Goal: Obtain resource: Download file/media

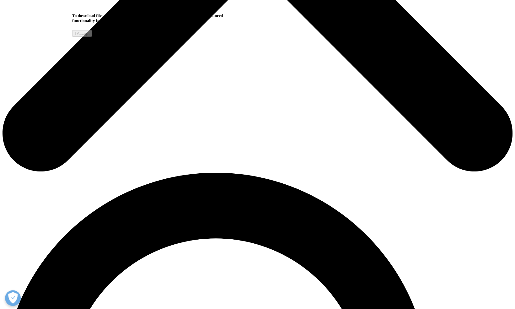
scroll to position [335, 0]
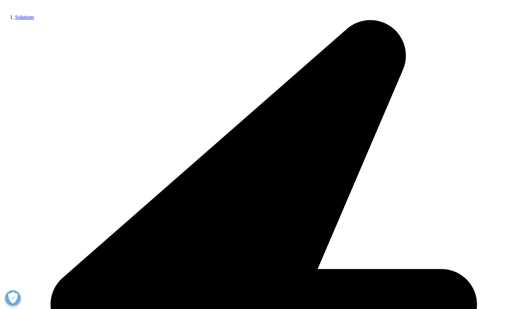
scroll to position [313, 0]
type input "[PERSON_NAME]"
type input "[PERSON_NAME][EMAIL_ADDRESS][PERSON_NAME][DOMAIN_NAME]"
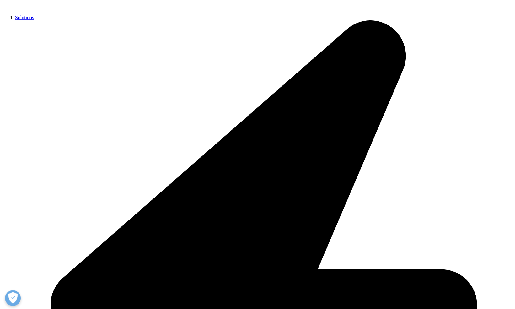
type input "Clearview HCP"
select select "India"
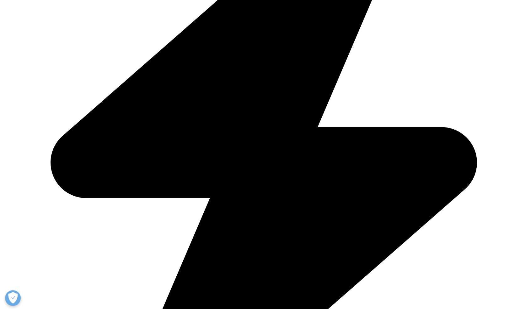
type input "CONSULTANT"
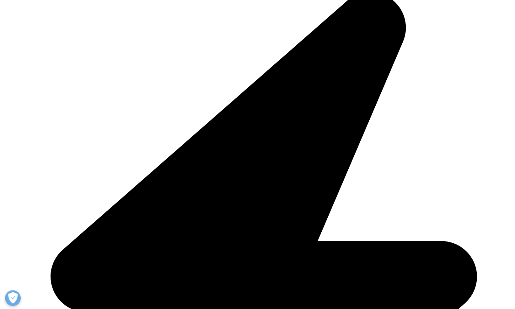
scroll to position [334, 0]
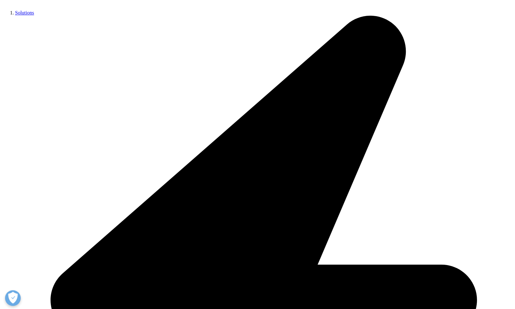
scroll to position [333, 0]
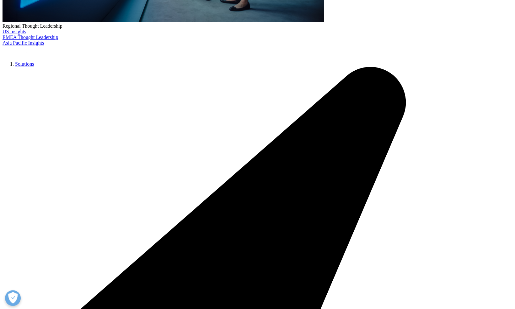
scroll to position [265, 0]
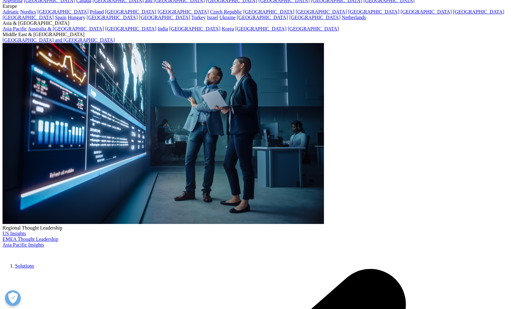
scroll to position [66, 0]
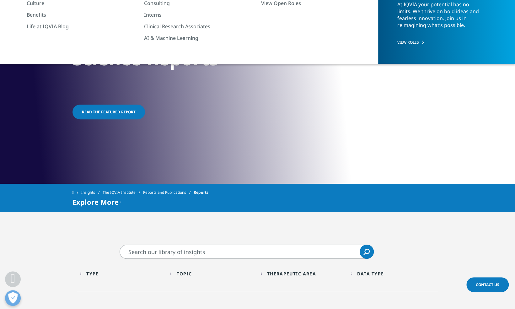
scroll to position [99, 0]
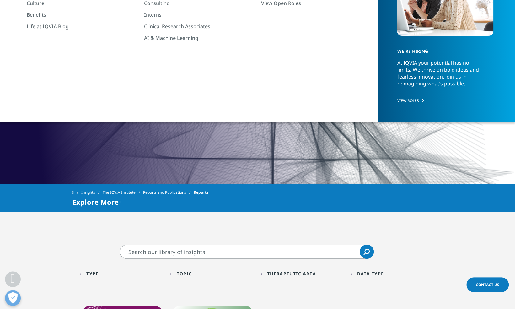
click at [170, 251] on input "Search" at bounding box center [246, 251] width 254 height 14
type input "NEUROLOGY"
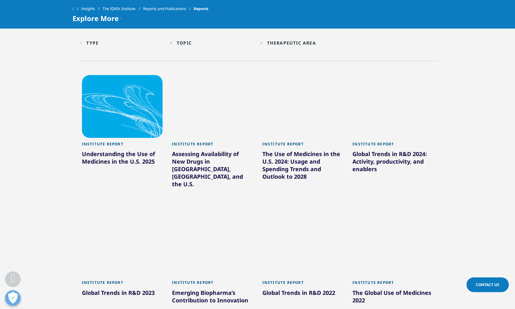
scroll to position [301, 0]
